Goal: Find specific page/section: Find specific page/section

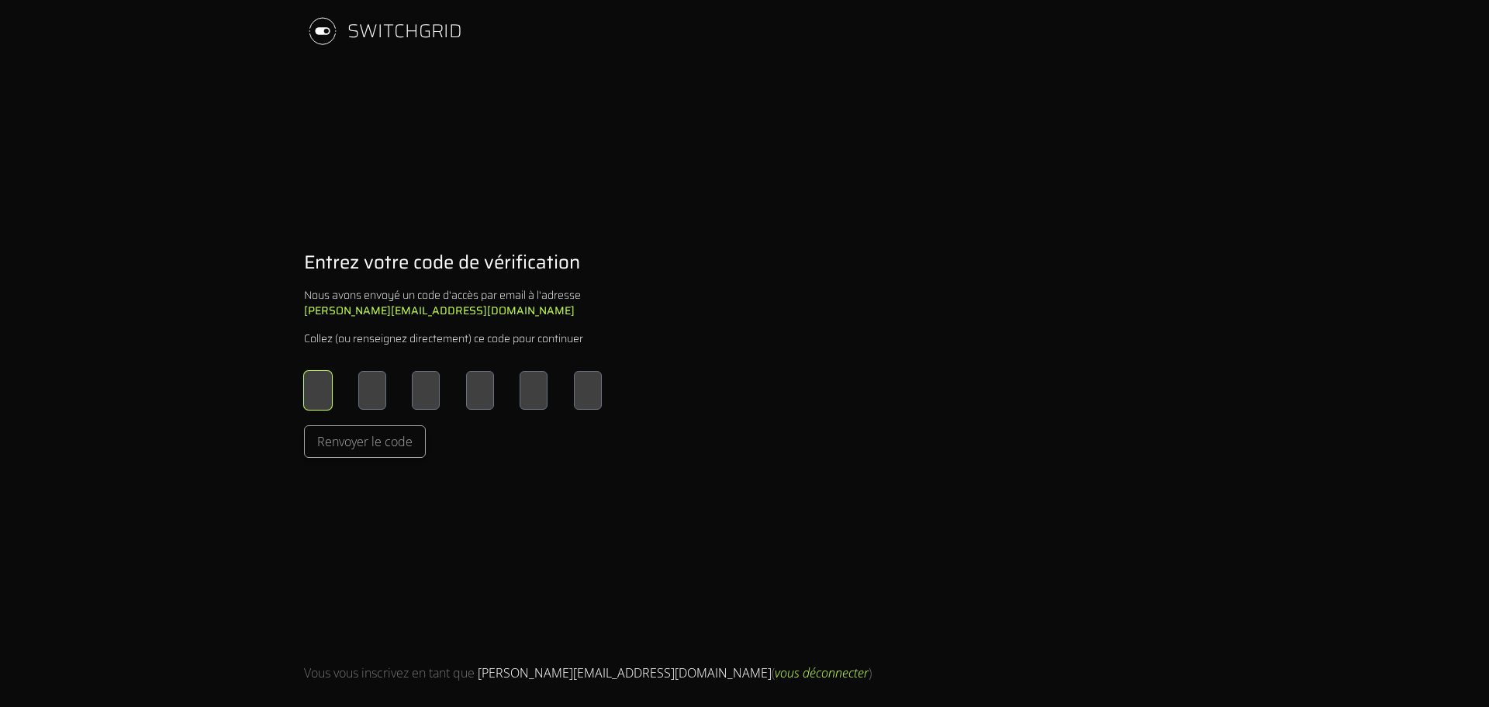
click at [329, 393] on input "Please enter OTP character 1" at bounding box center [318, 390] width 28 height 39
type input "*"
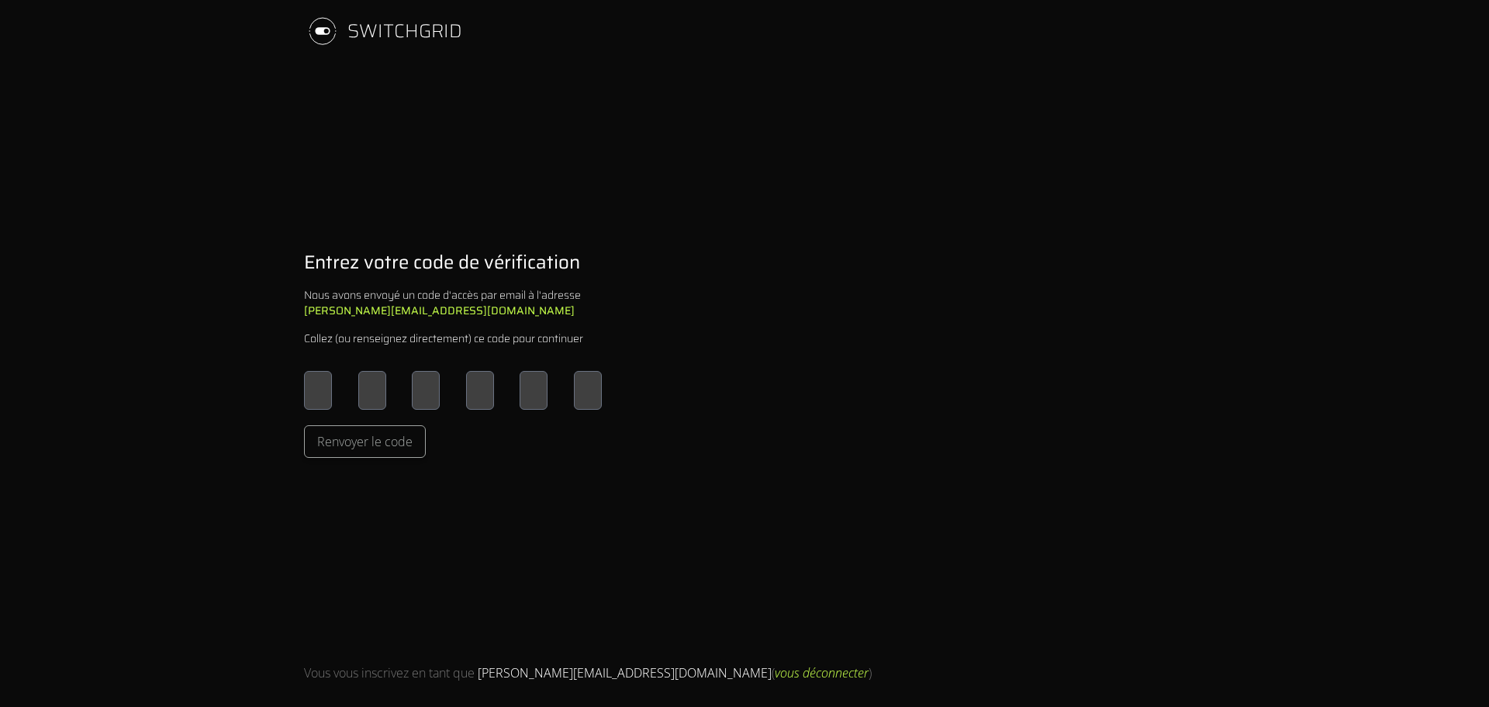
type input "*"
